Goal: Task Accomplishment & Management: Use online tool/utility

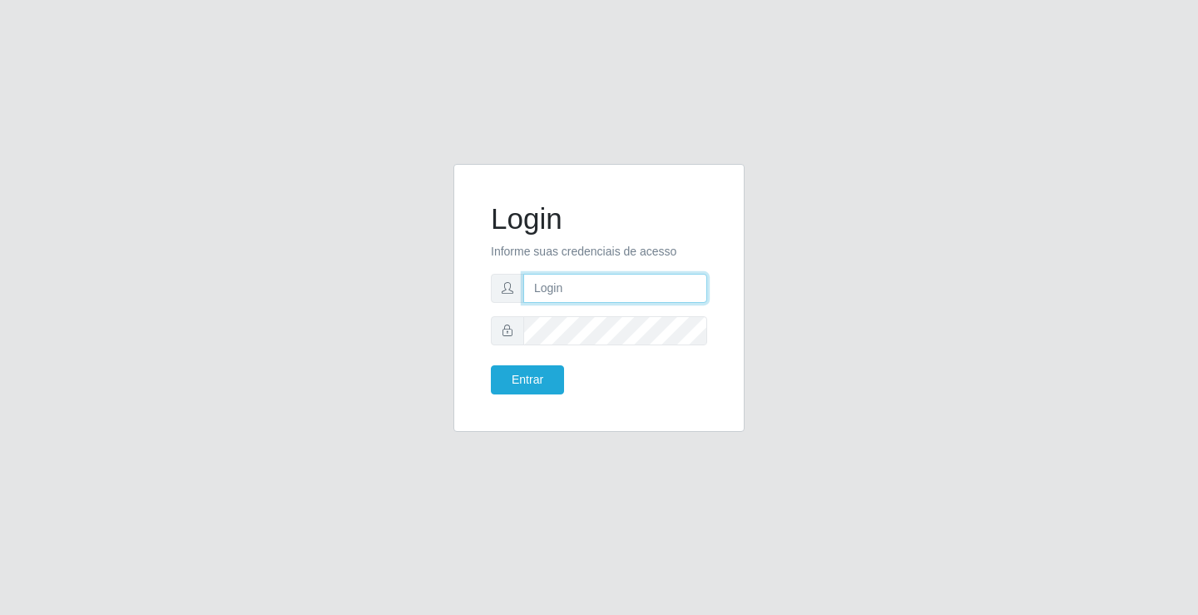
drag, startPoint x: 0, startPoint y: 0, endPoint x: 549, endPoint y: 285, distance: 618.5
click at [549, 285] on input "text" at bounding box center [615, 288] width 184 height 29
type input "ediane@ideal"
click at [491, 365] on button "Entrar" at bounding box center [527, 379] width 73 height 29
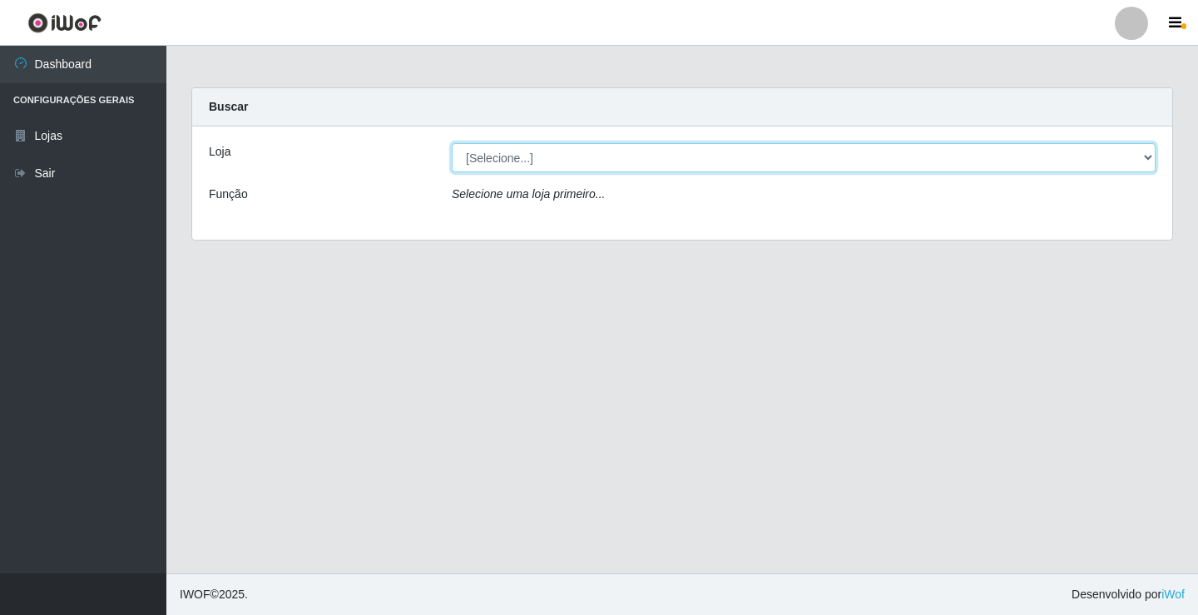
click at [488, 153] on select "[Selecione...] Ideal - Conceição" at bounding box center [804, 157] width 704 height 29
select select "231"
click at [452, 143] on select "[Selecione...] Ideal - Conceição" at bounding box center [804, 157] width 704 height 29
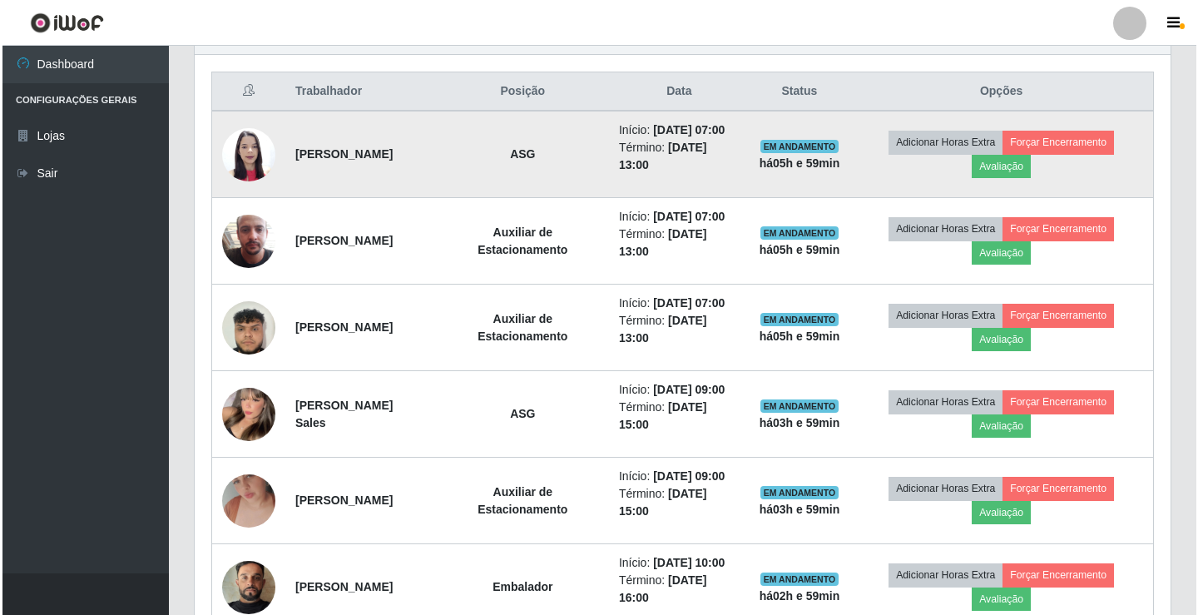
scroll to position [582, 0]
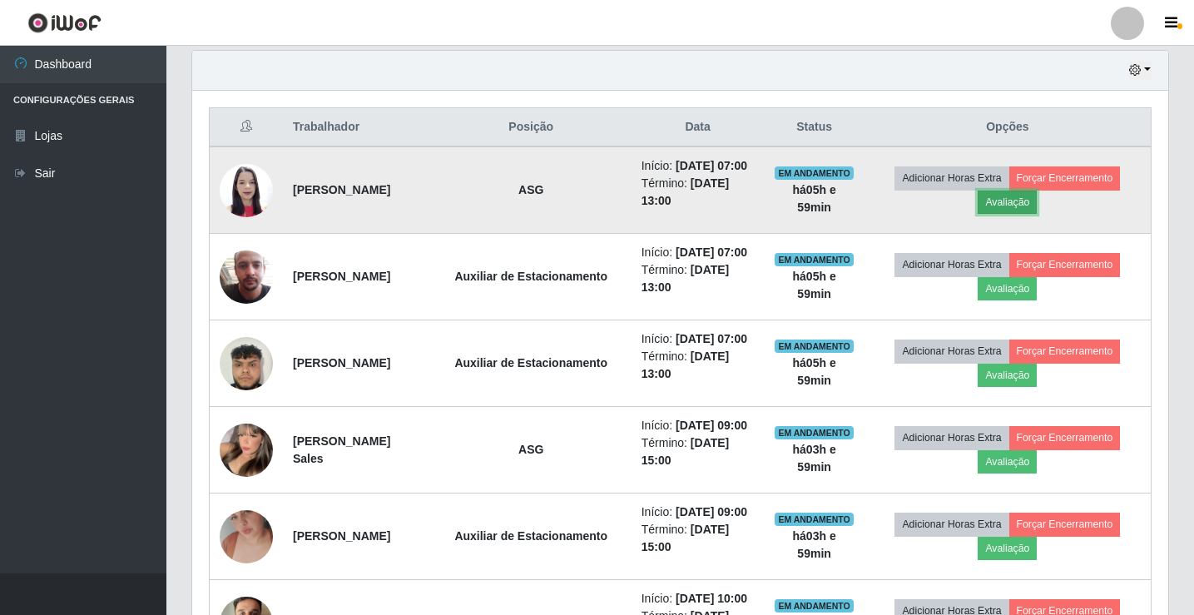
click at [1026, 211] on button "Avaliação" at bounding box center [1007, 202] width 59 height 23
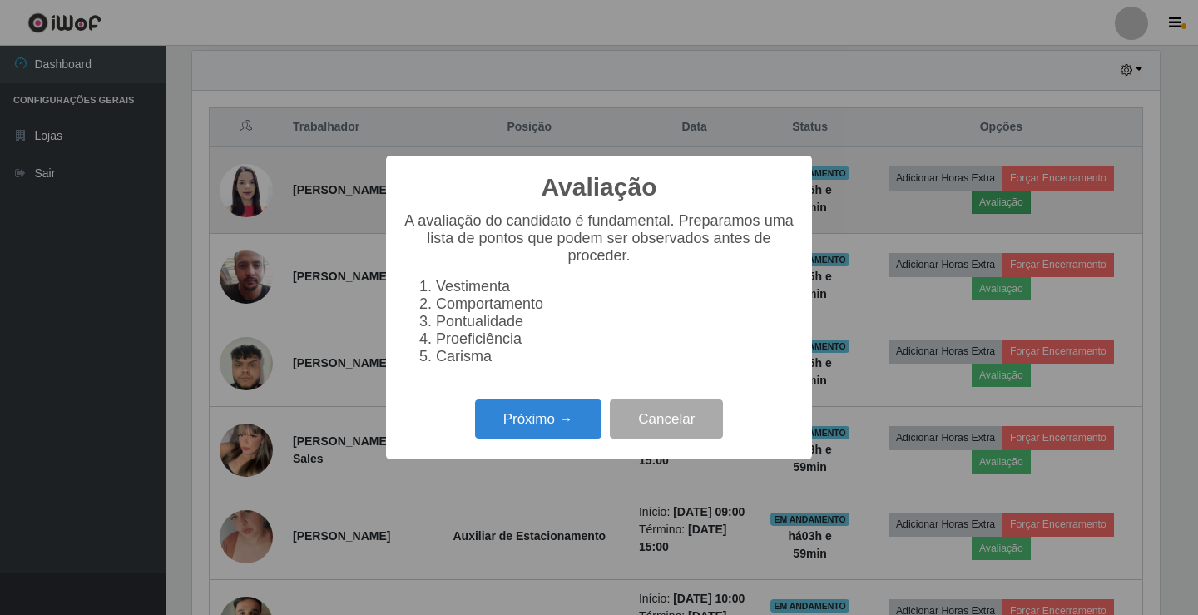
scroll to position [345, 968]
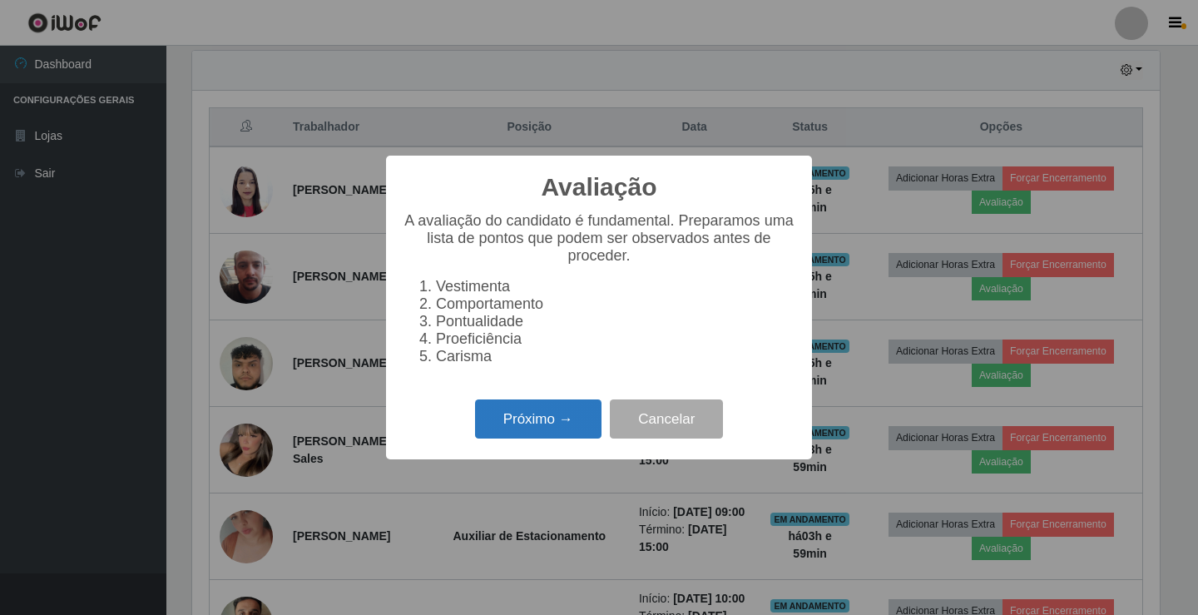
click at [533, 438] on button "Próximo →" at bounding box center [538, 418] width 126 height 39
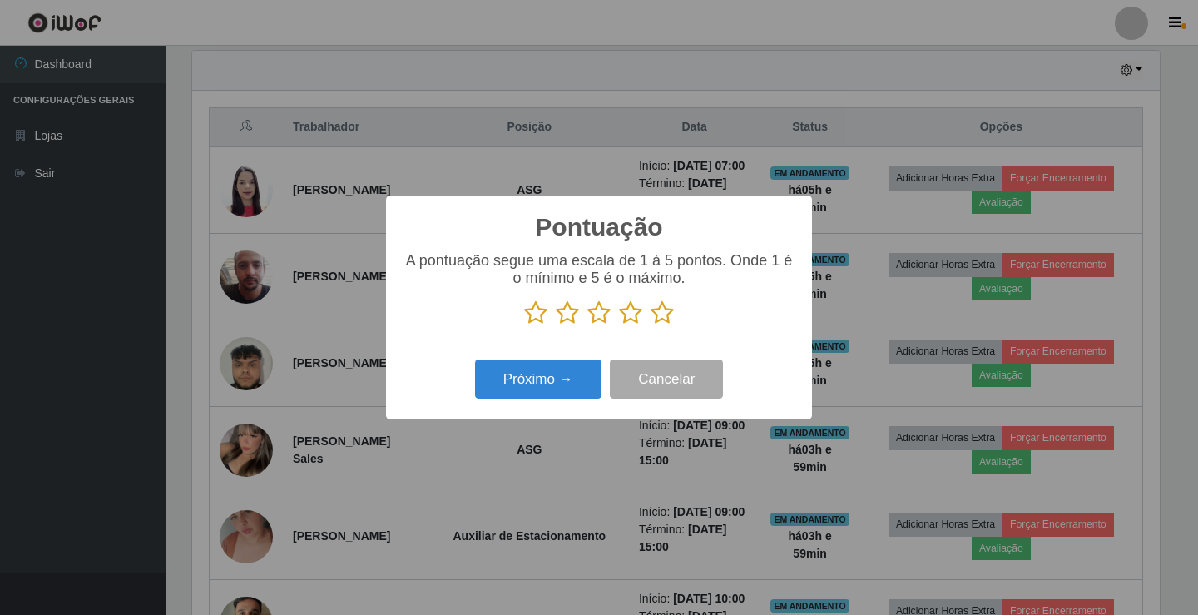
scroll to position [831751, 831128]
click at [666, 314] on icon at bounding box center [662, 312] width 23 height 25
click at [651, 325] on input "radio" at bounding box center [651, 325] width 0 height 0
click at [557, 390] on button "Próximo →" at bounding box center [538, 378] width 126 height 39
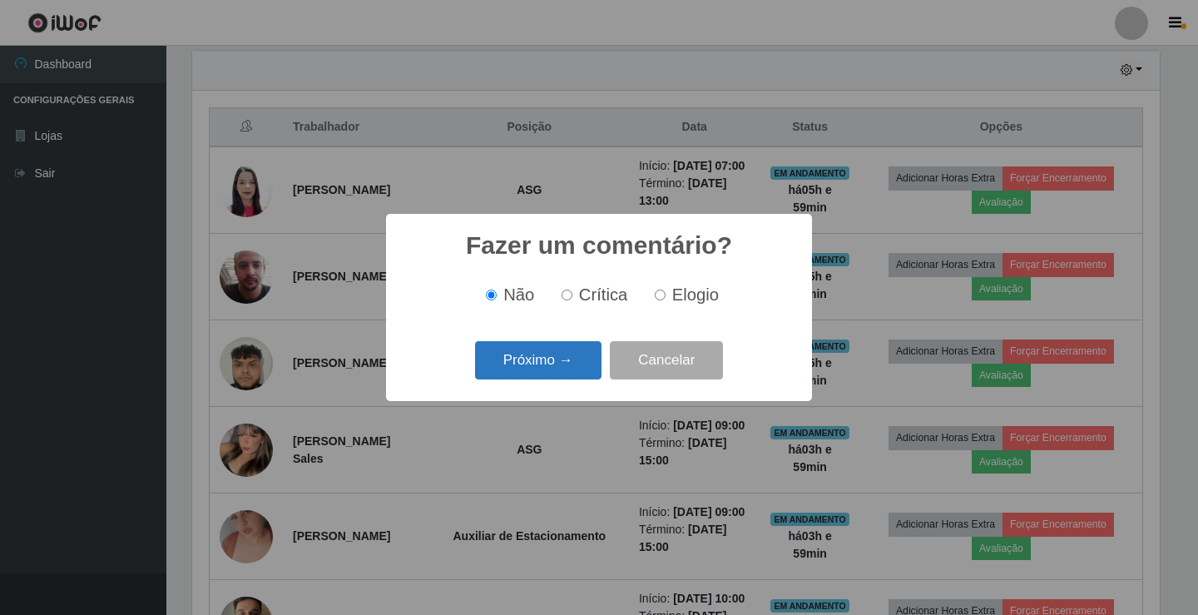
click at [578, 353] on button "Próximo →" at bounding box center [538, 360] width 126 height 39
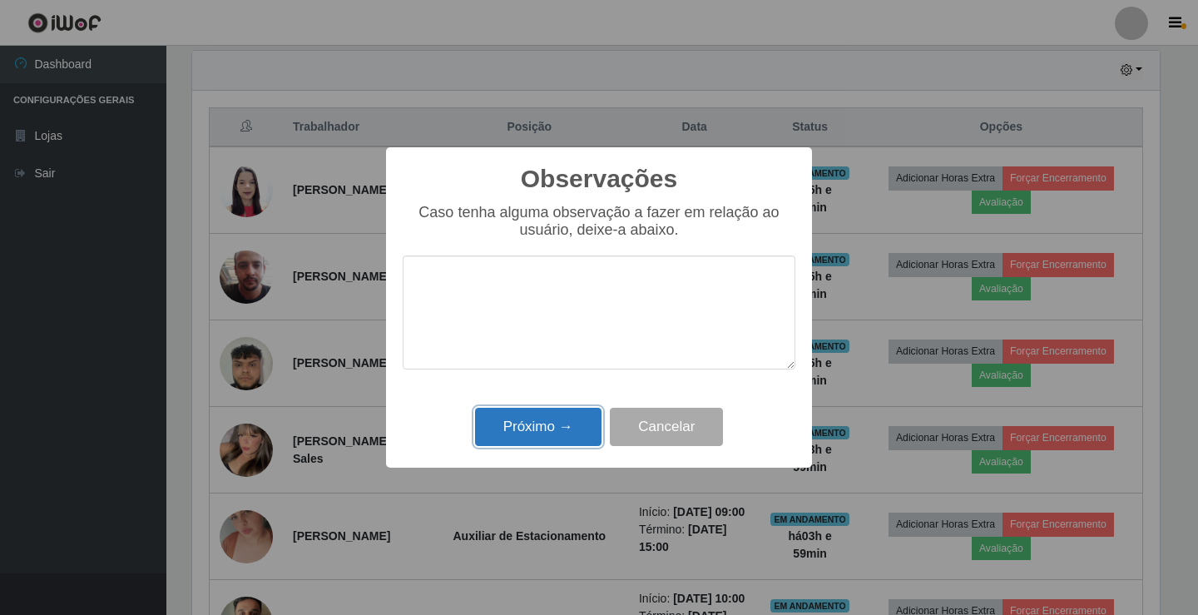
click at [559, 416] on button "Próximo →" at bounding box center [538, 427] width 126 height 39
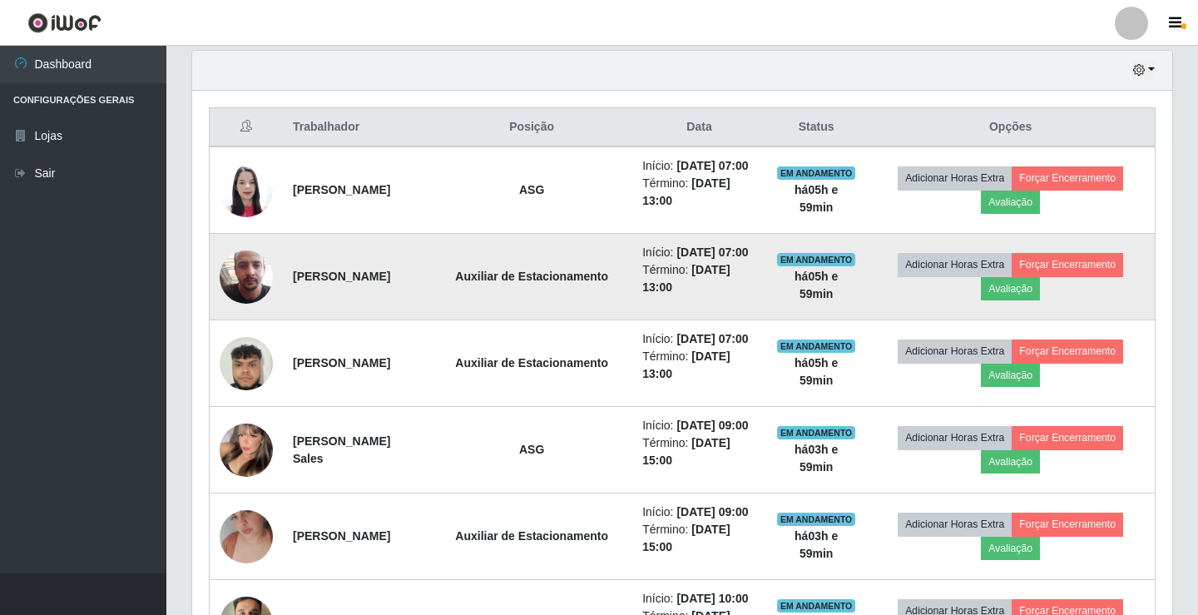
scroll to position [345, 976]
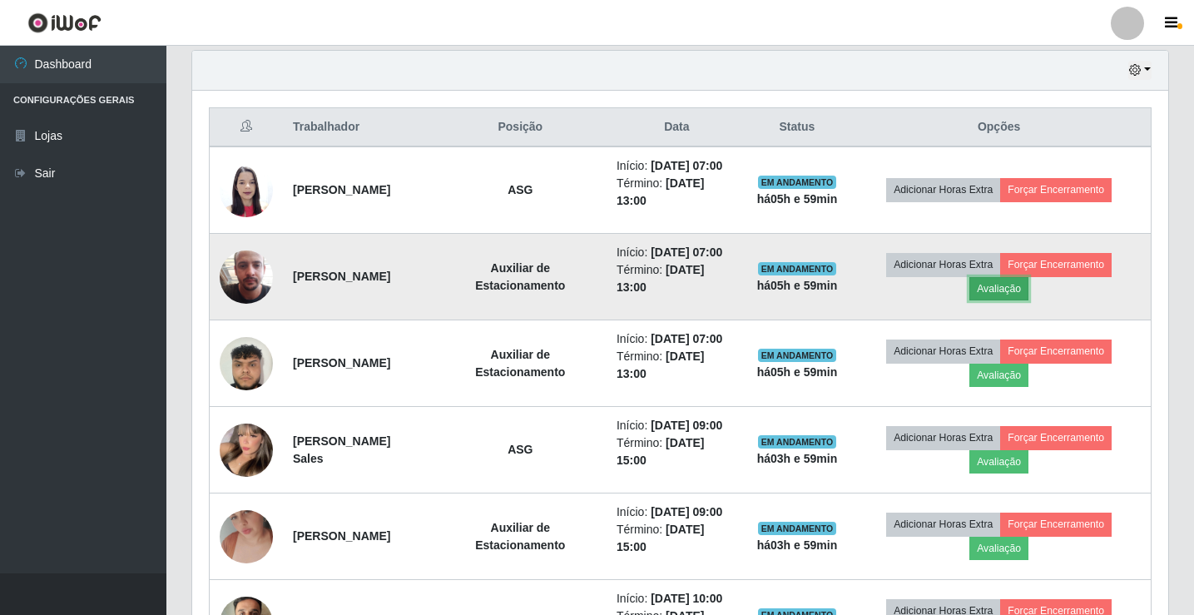
click at [1024, 300] on button "Avaliação" at bounding box center [998, 288] width 59 height 23
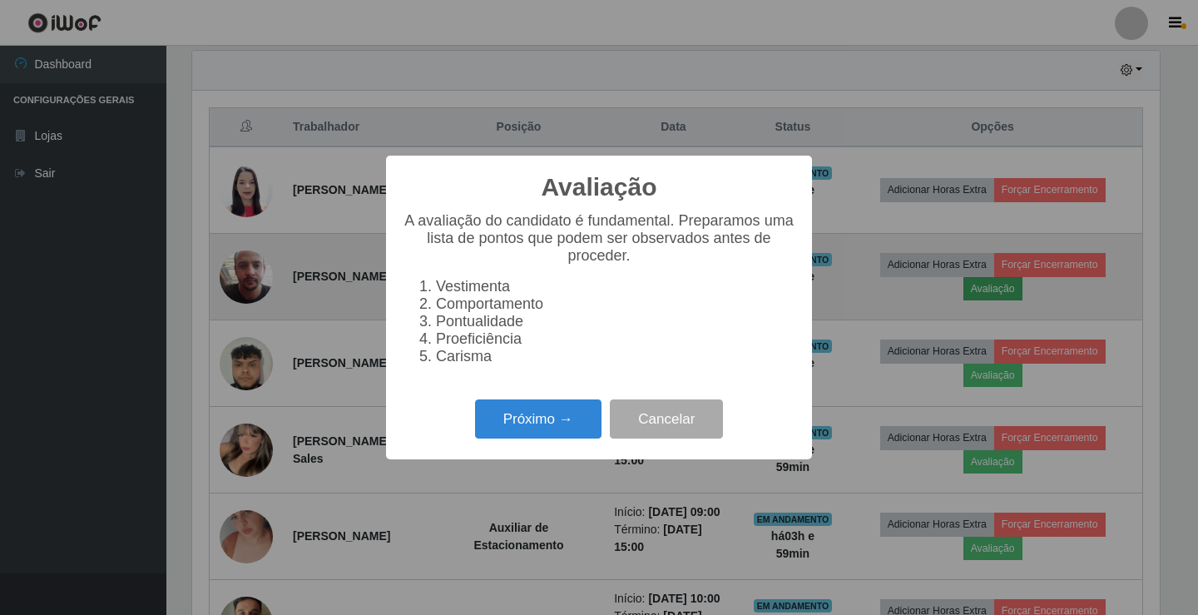
scroll to position [345, 968]
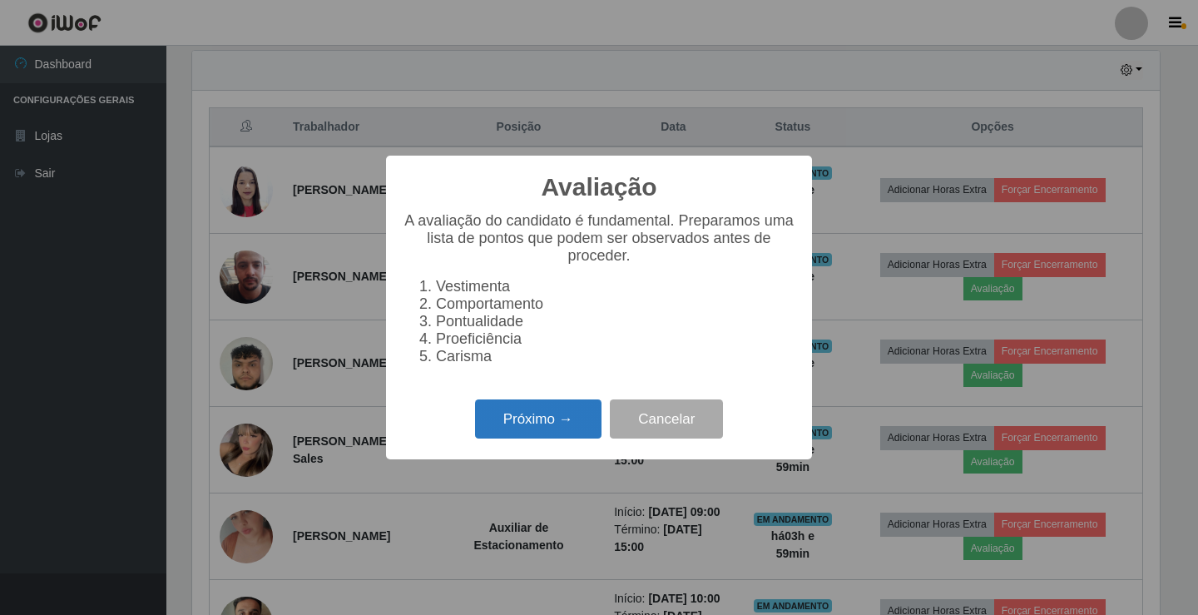
click at [510, 421] on button "Próximo →" at bounding box center [538, 418] width 126 height 39
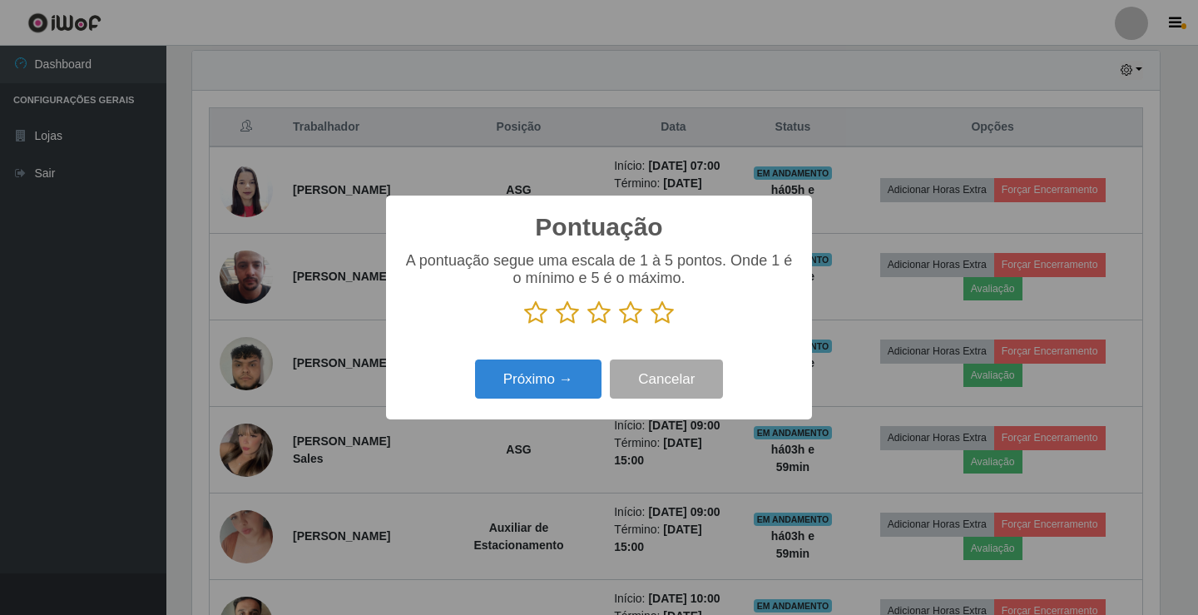
scroll to position [831751, 831128]
click at [658, 316] on icon at bounding box center [662, 312] width 23 height 25
click at [651, 325] on input "radio" at bounding box center [651, 325] width 0 height 0
click at [553, 374] on button "Próximo →" at bounding box center [538, 378] width 126 height 39
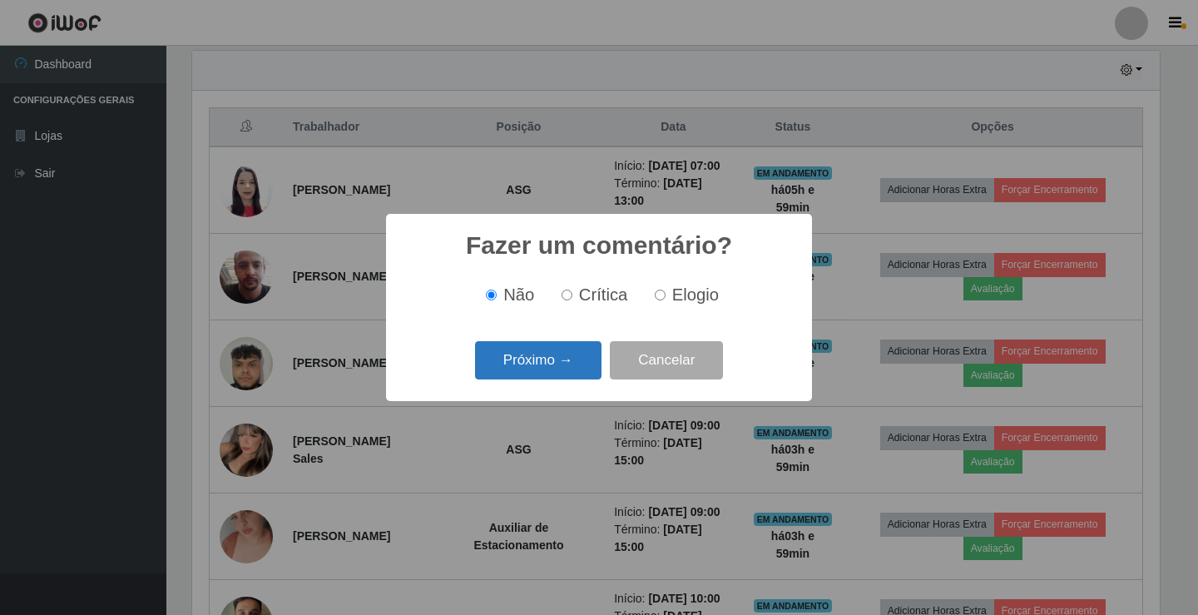
click at [562, 371] on button "Próximo →" at bounding box center [538, 360] width 126 height 39
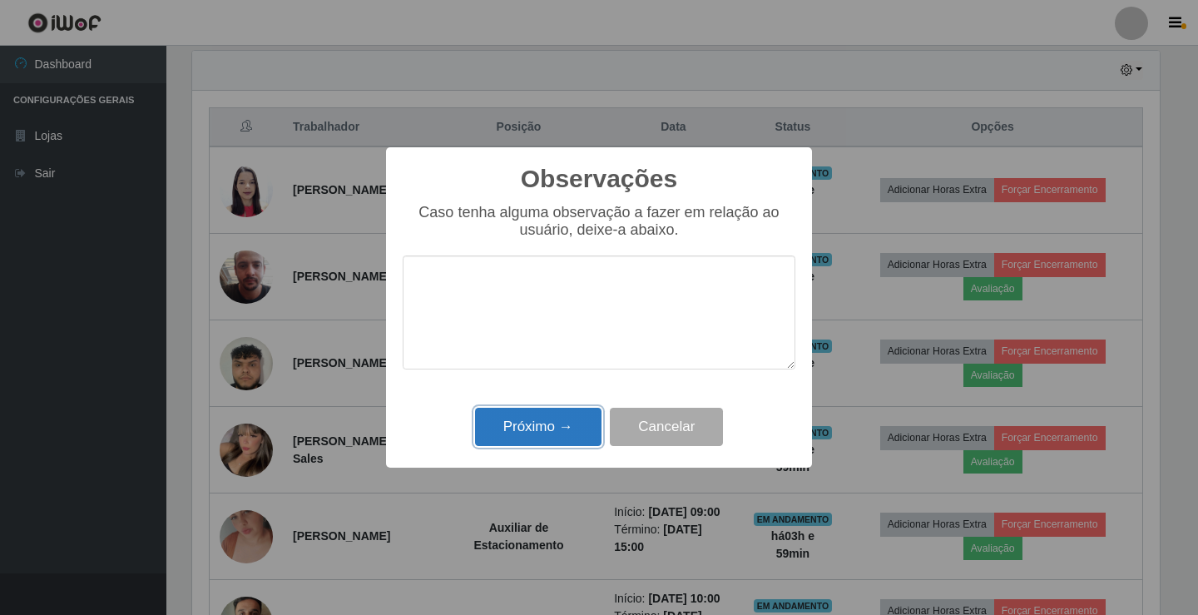
click at [552, 418] on button "Próximo →" at bounding box center [538, 427] width 126 height 39
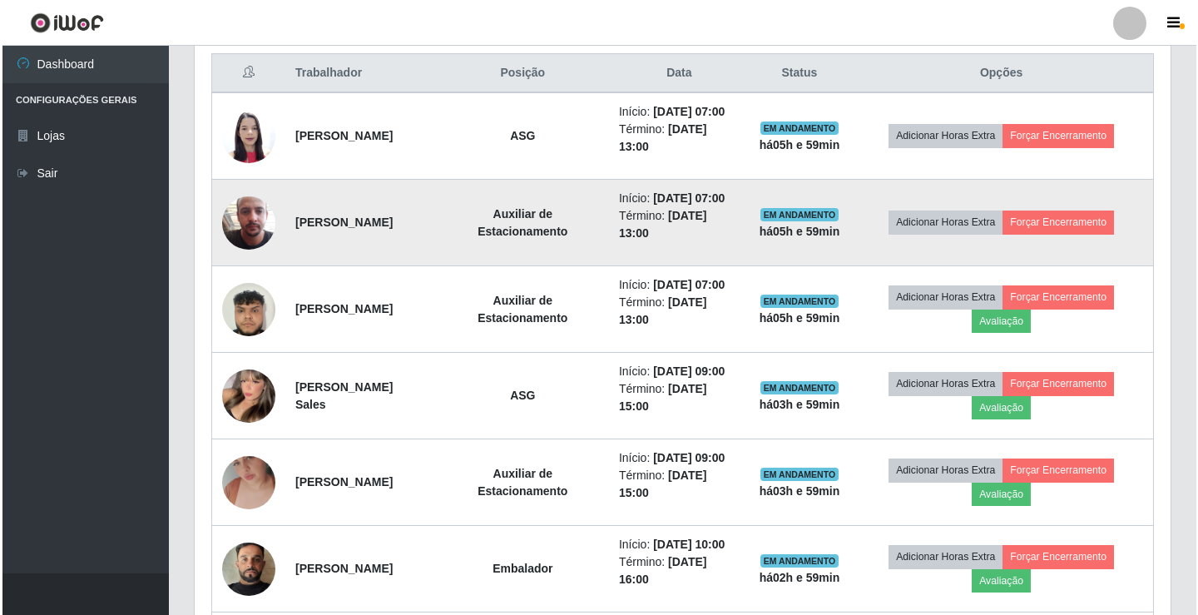
scroll to position [666, 0]
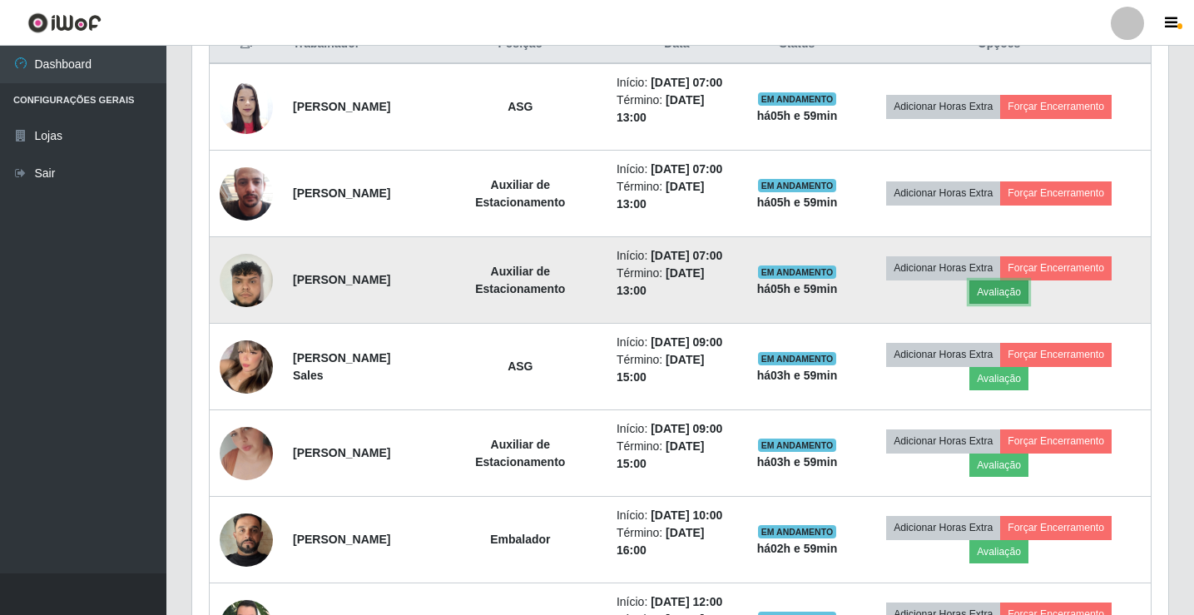
click at [1004, 304] on button "Avaliação" at bounding box center [998, 291] width 59 height 23
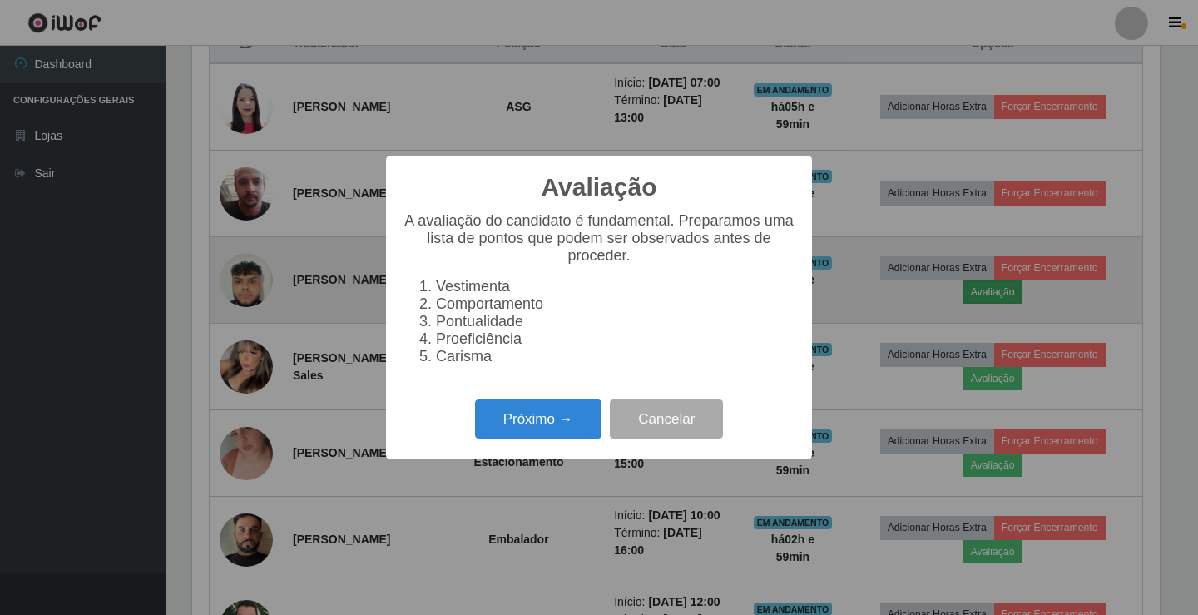
scroll to position [345, 968]
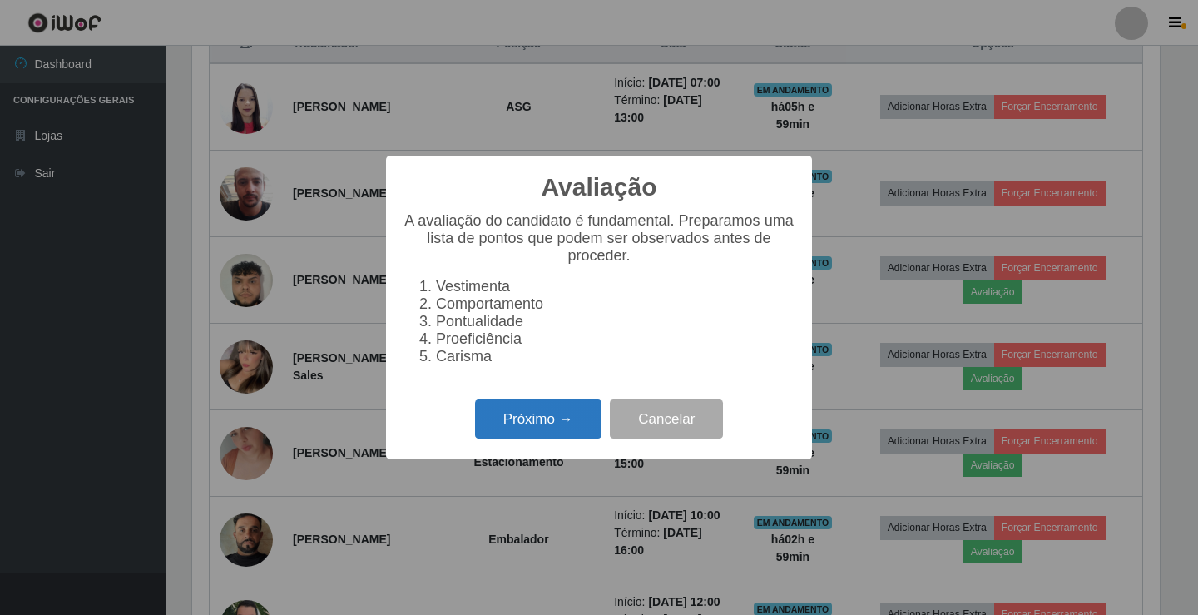
click at [542, 432] on button "Próximo →" at bounding box center [538, 418] width 126 height 39
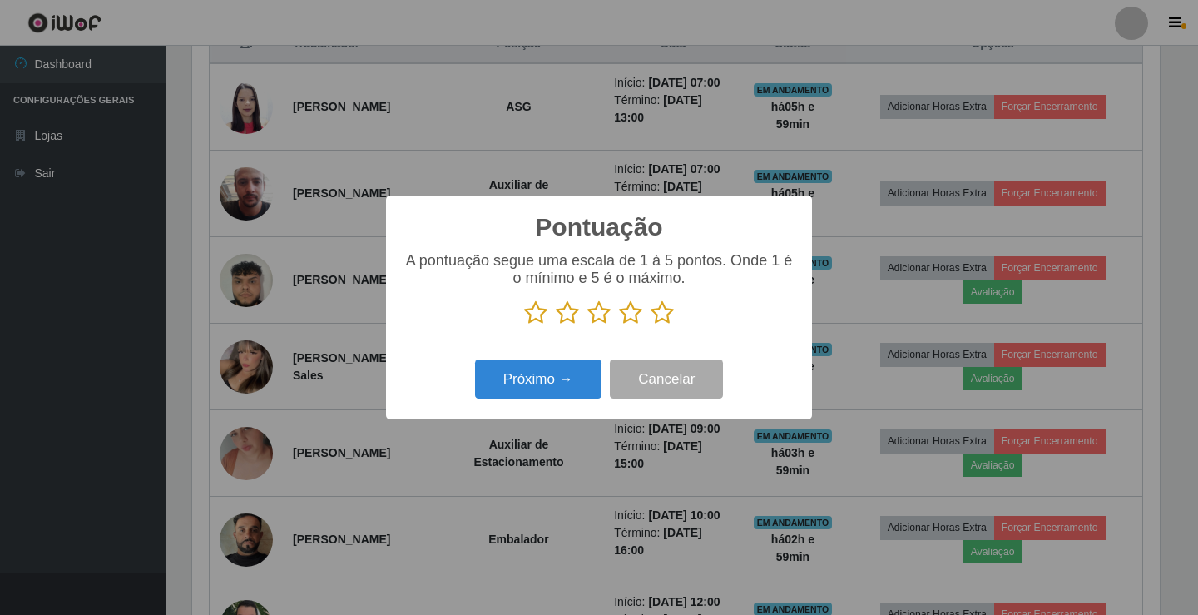
scroll to position [831751, 831128]
click at [658, 320] on icon at bounding box center [662, 312] width 23 height 25
click at [651, 325] on input "radio" at bounding box center [651, 325] width 0 height 0
click at [585, 380] on button "Próximo →" at bounding box center [538, 378] width 126 height 39
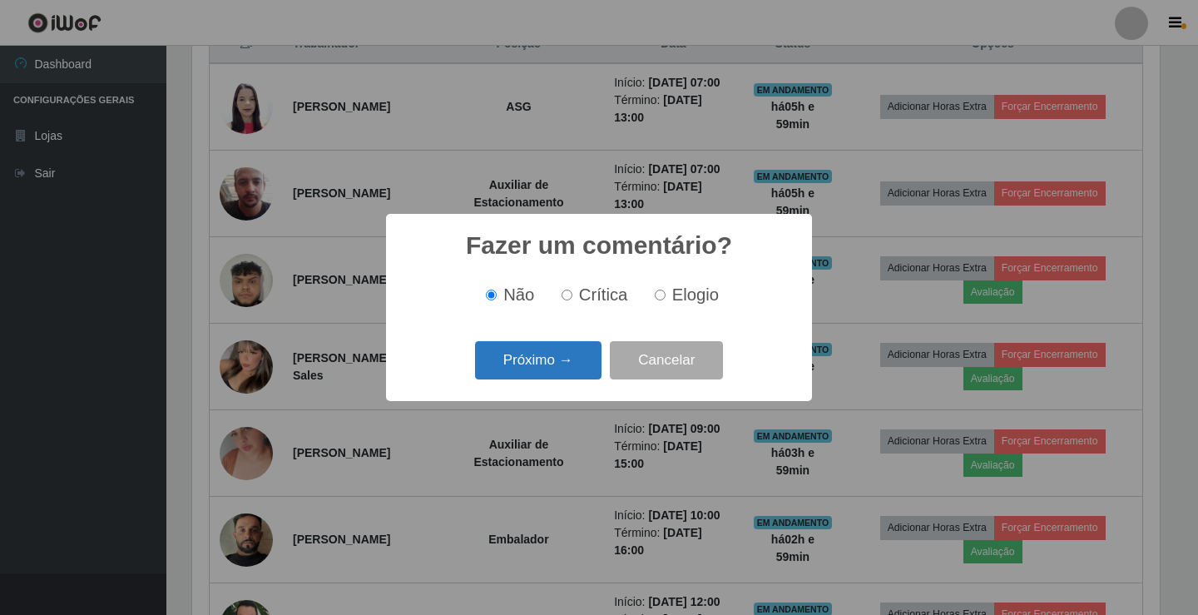
click at [569, 365] on button "Próximo →" at bounding box center [538, 360] width 126 height 39
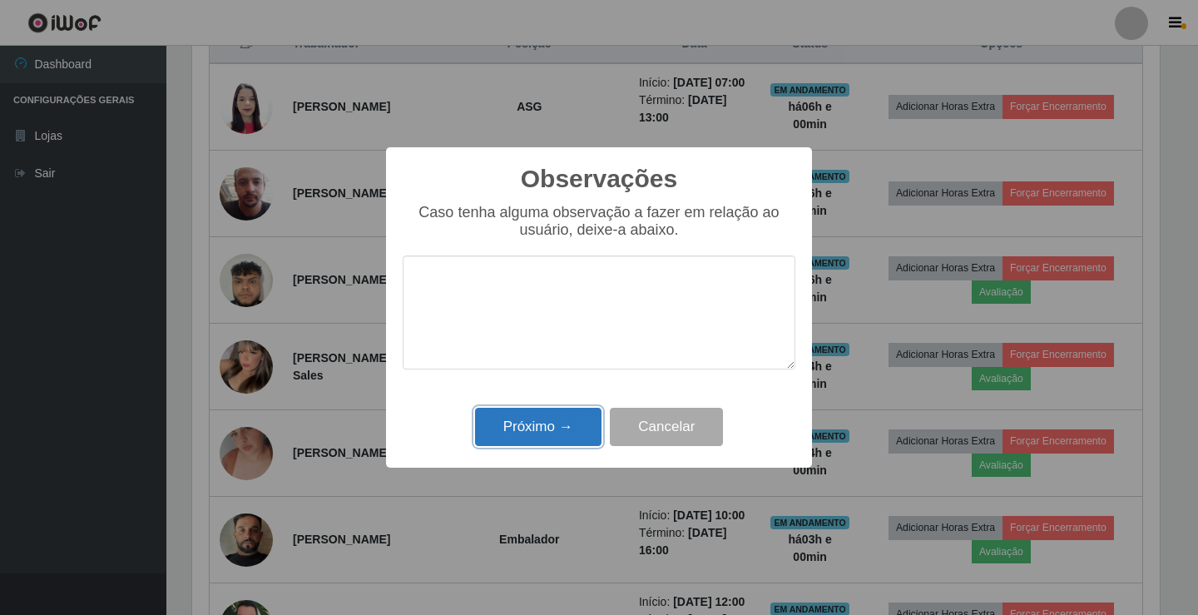
click at [549, 431] on button "Próximo →" at bounding box center [538, 427] width 126 height 39
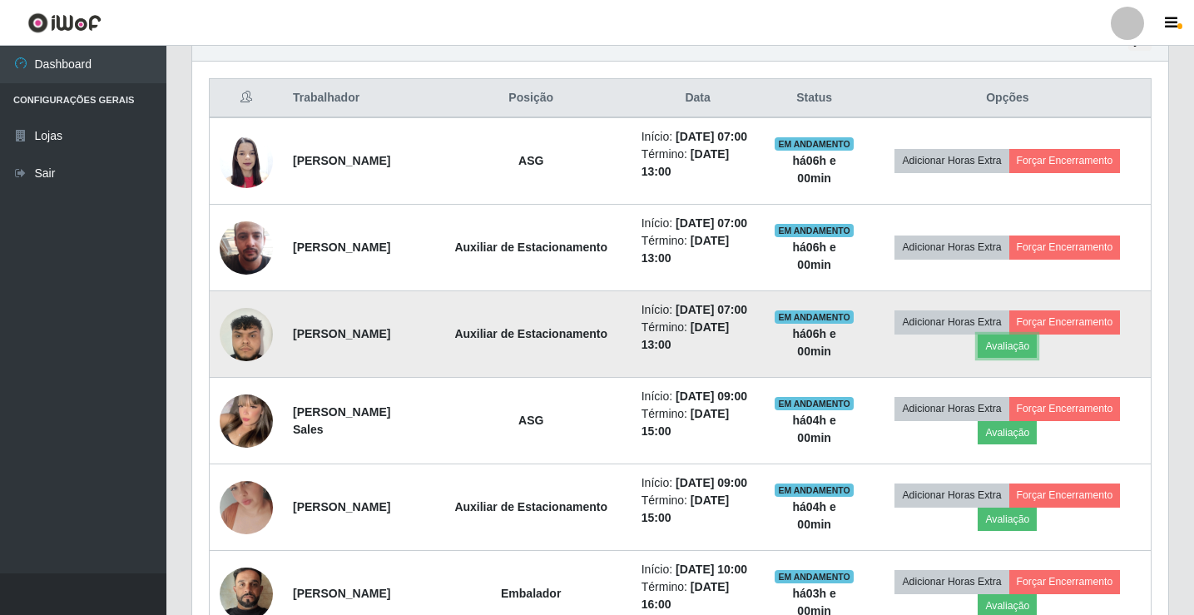
scroll to position [582, 0]
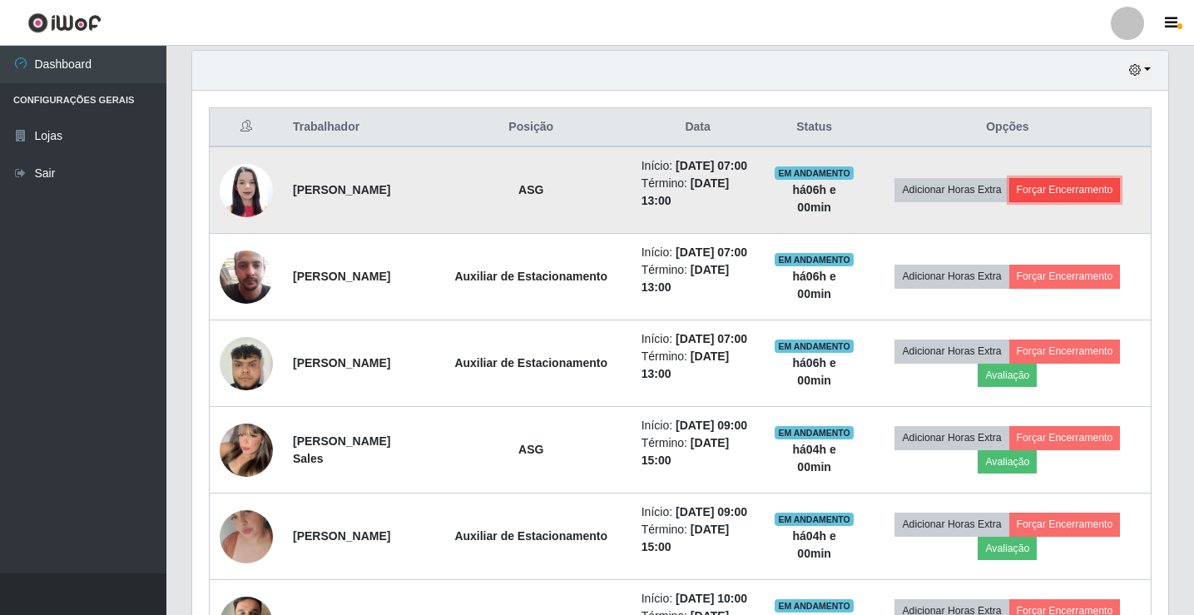
click at [1080, 197] on button "Forçar Encerramento" at bounding box center [1065, 189] width 112 height 23
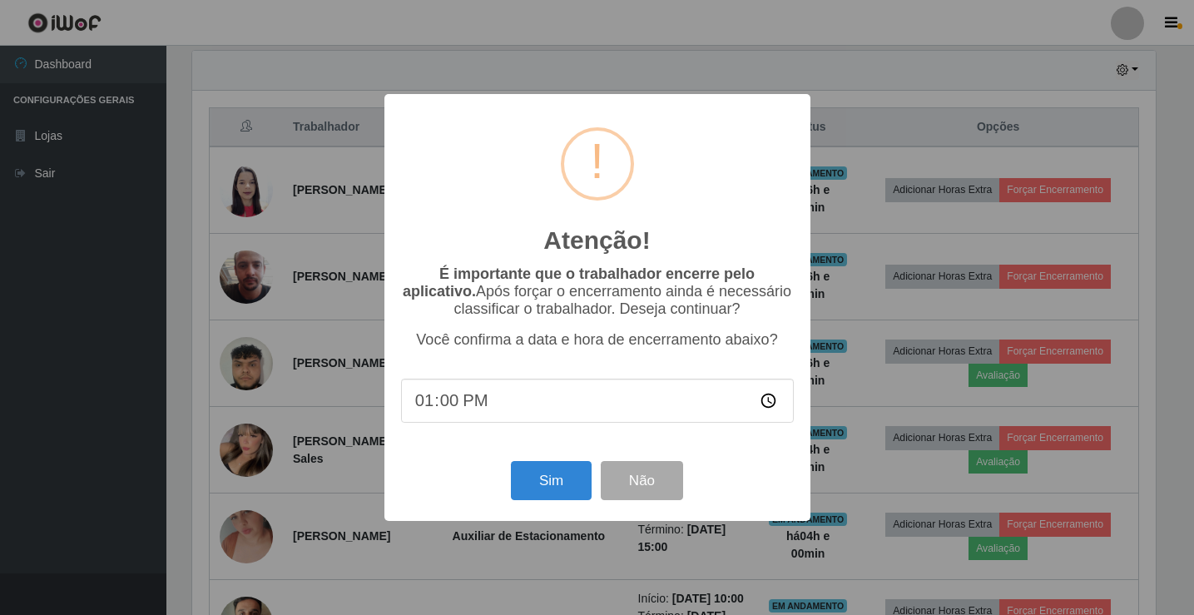
scroll to position [345, 968]
click at [556, 486] on button "Sim" at bounding box center [553, 480] width 81 height 39
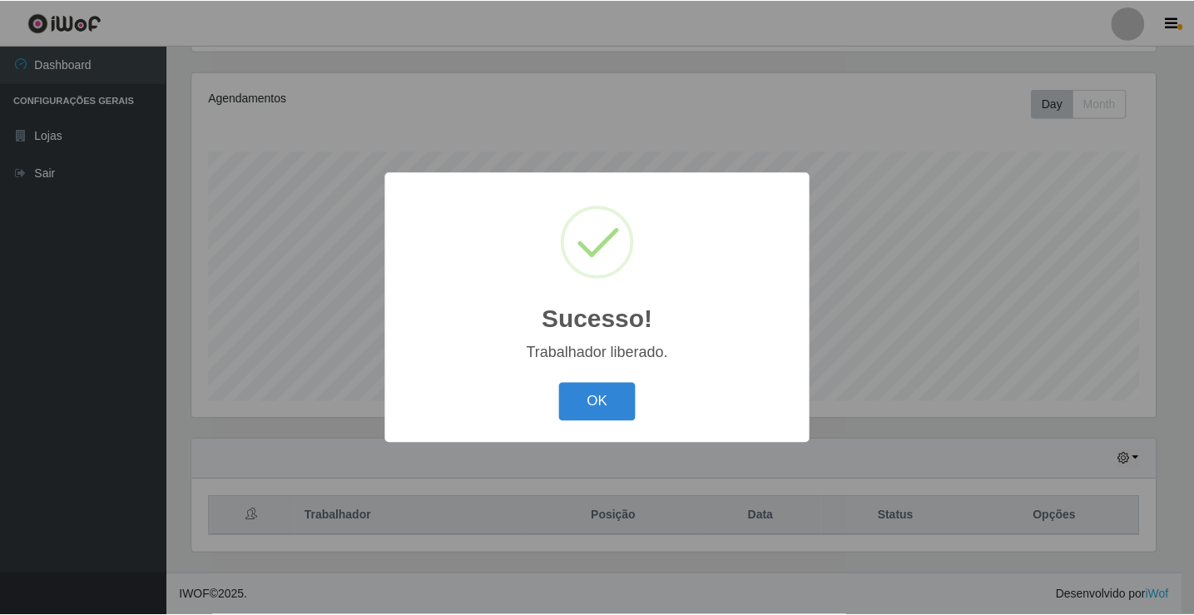
scroll to position [0, 0]
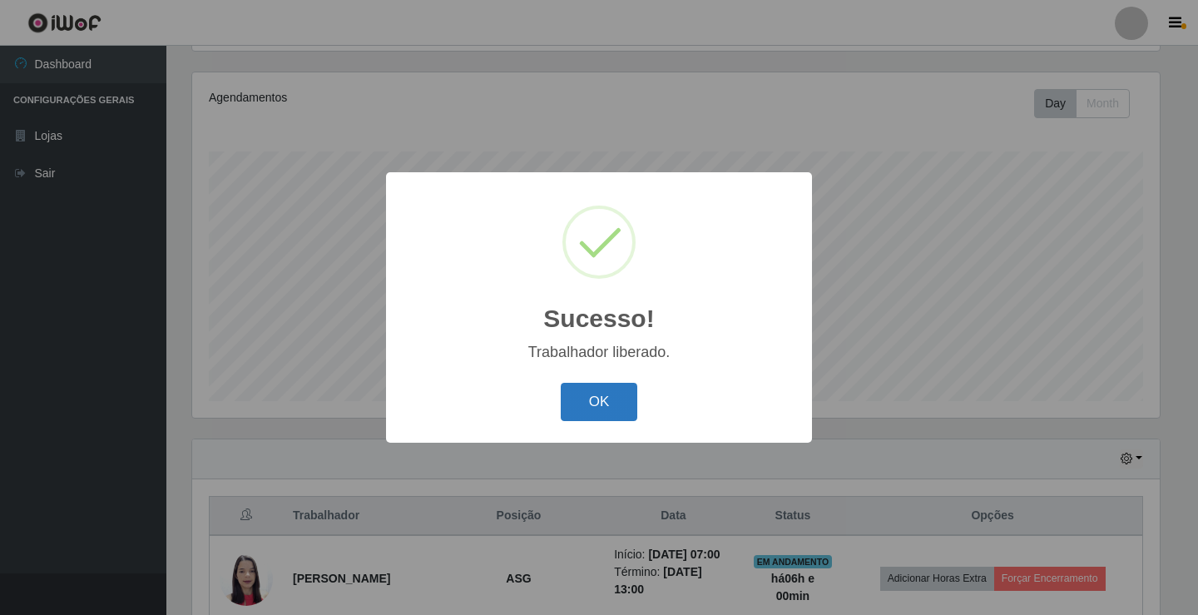
click at [613, 390] on button "OK" at bounding box center [599, 402] width 77 height 39
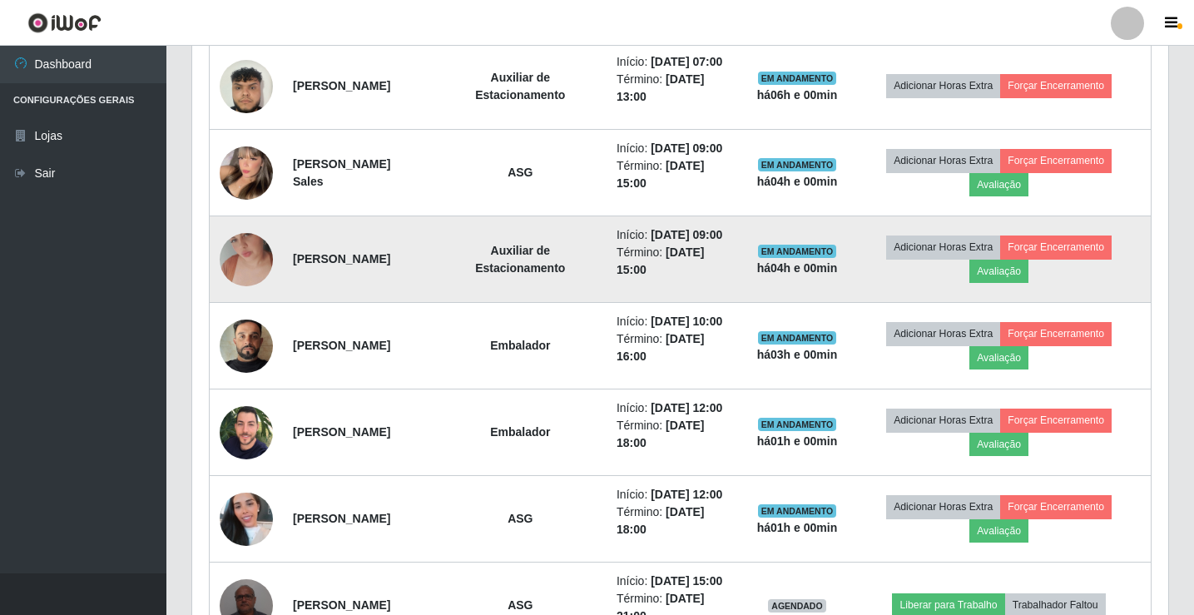
click at [252, 307] on img at bounding box center [246, 259] width 53 height 95
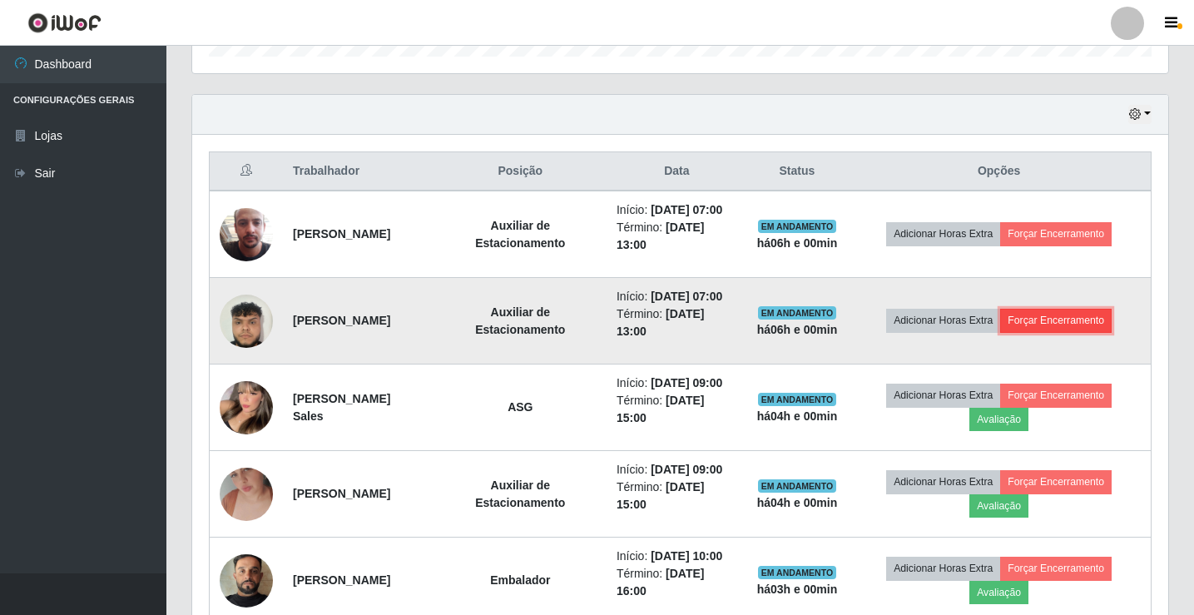
click at [1080, 332] on button "Forçar Encerramento" at bounding box center [1056, 320] width 112 height 23
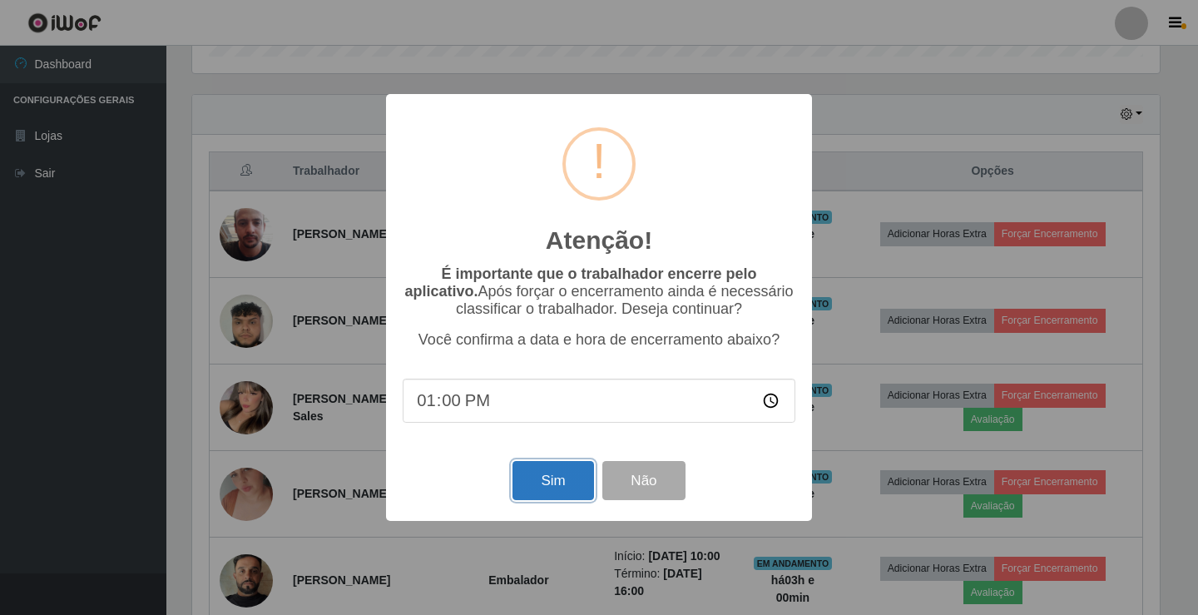
click at [566, 471] on button "Sim" at bounding box center [553, 480] width 81 height 39
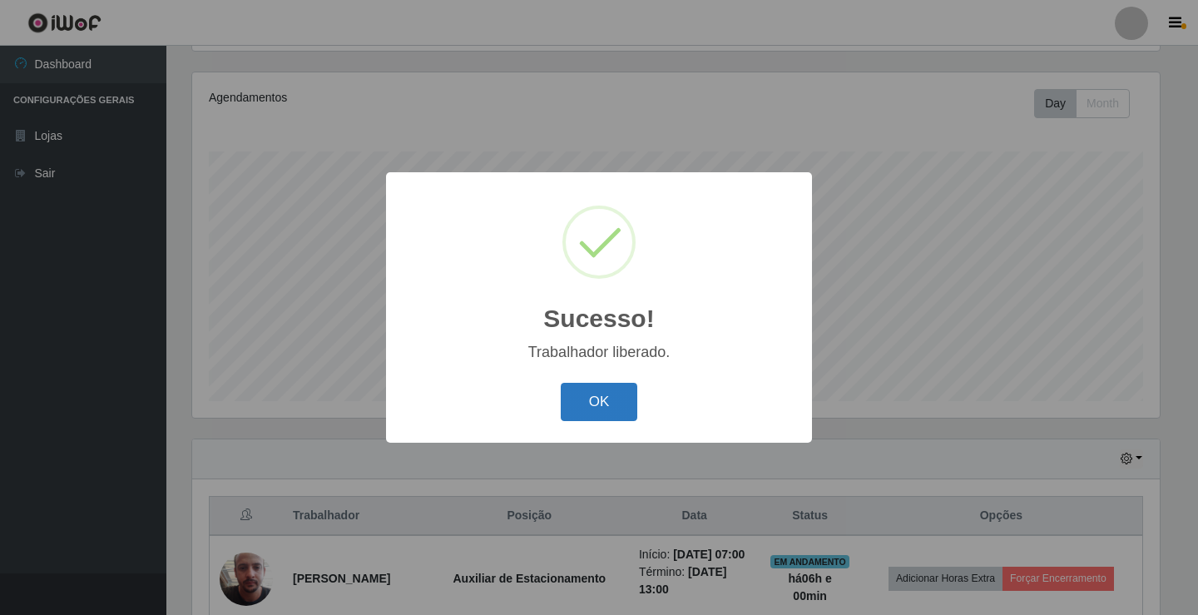
click at [595, 410] on button "OK" at bounding box center [599, 402] width 77 height 39
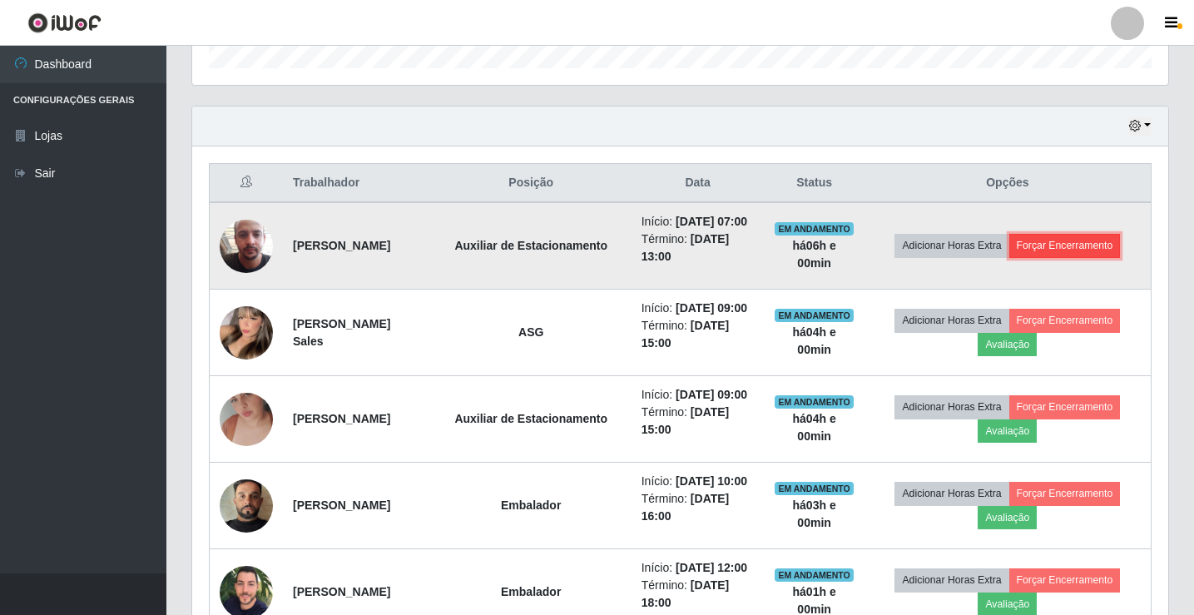
click at [1073, 249] on button "Forçar Encerramento" at bounding box center [1065, 245] width 112 height 23
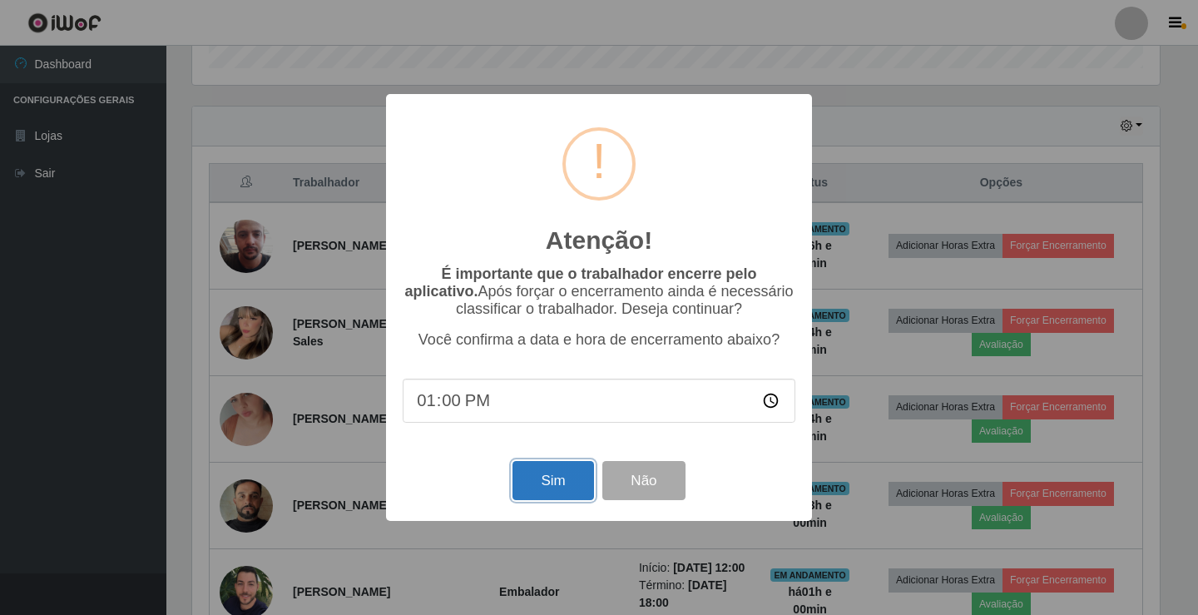
click at [553, 475] on button "Sim" at bounding box center [553, 480] width 81 height 39
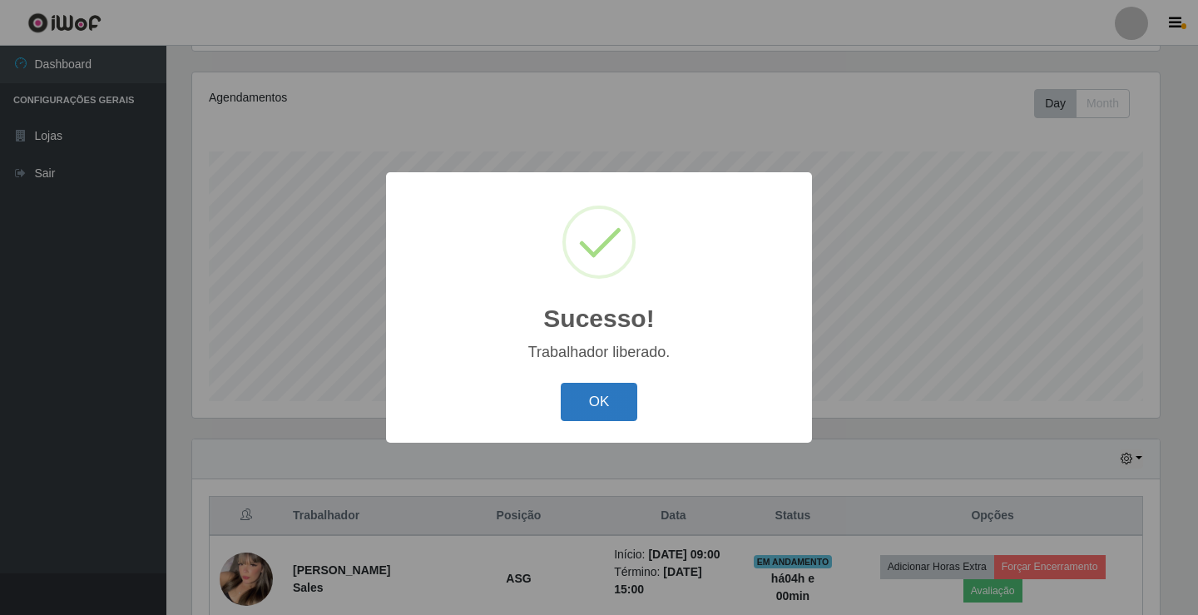
click at [599, 396] on button "OK" at bounding box center [599, 402] width 77 height 39
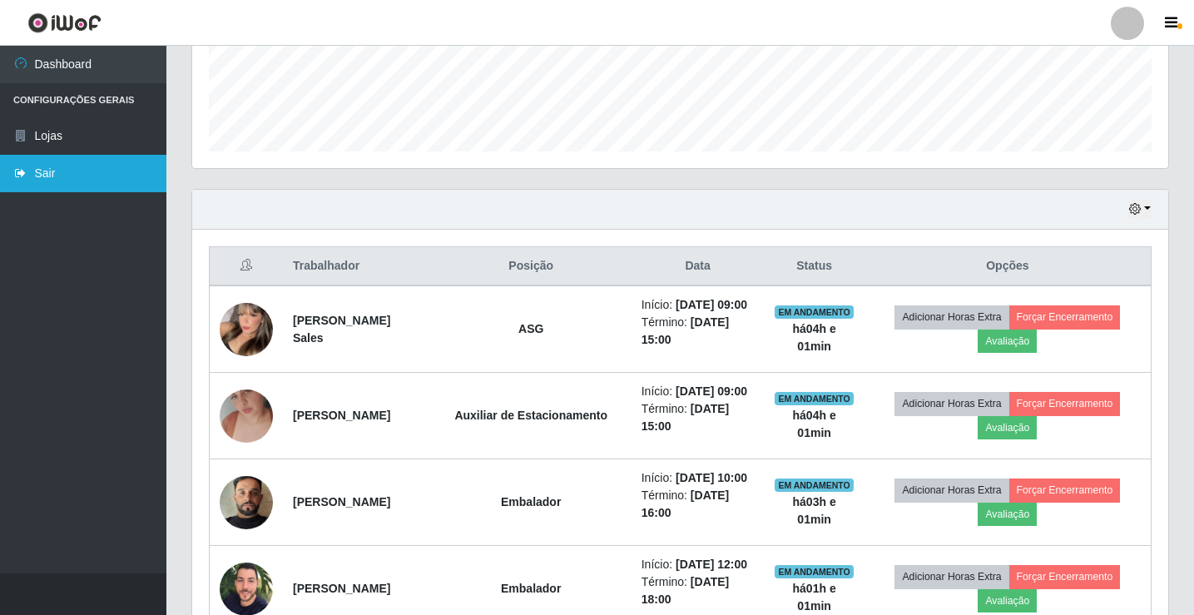
click at [40, 166] on link "Sair" at bounding box center [83, 173] width 166 height 37
